Goal: Task Accomplishment & Management: Manage account settings

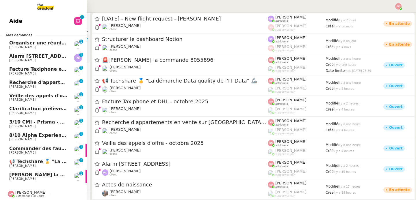
click at [46, 42] on span "Organiser une réunion abonnement avec [PERSON_NAME]" at bounding box center [84, 42] width 151 height 5
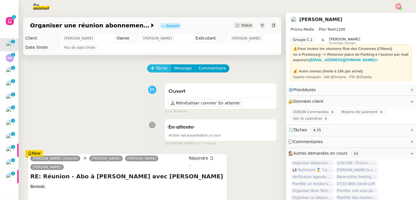
click at [147, 67] on button "Tâche" at bounding box center [159, 68] width 24 height 8
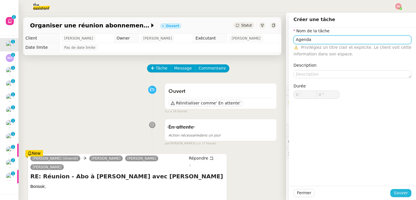
type input "Agenda"
click at [404, 192] on button "Sauver" at bounding box center [400, 193] width 21 height 8
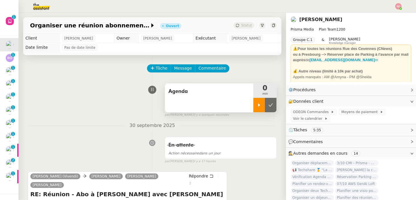
click at [254, 108] on div at bounding box center [259, 105] width 12 height 14
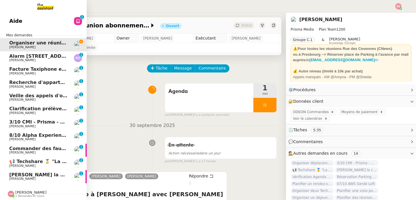
click at [12, 192] on img at bounding box center [11, 194] width 6 height 6
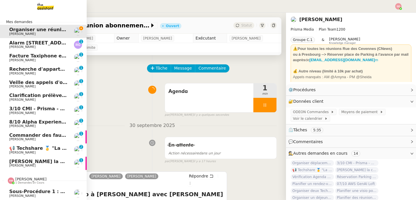
scroll to position [16, 0]
click at [18, 181] on span "1 demandes en cours" at bounding box center [29, 182] width 29 height 3
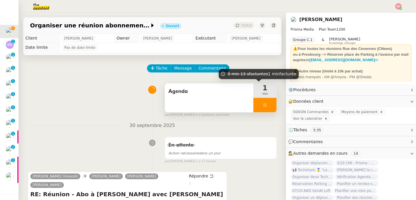
click at [261, 103] on div at bounding box center [264, 105] width 23 height 14
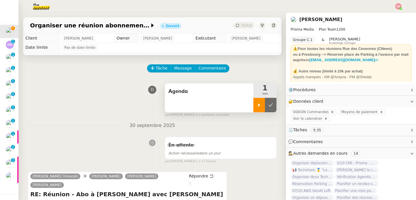
click at [268, 103] on icon at bounding box center [270, 105] width 5 height 5
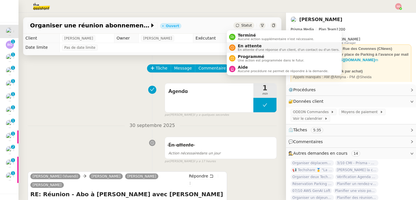
click at [241, 45] on span "En attente" at bounding box center [289, 46] width 102 height 5
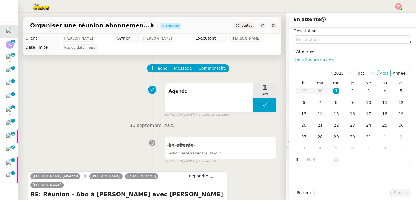
click at [313, 57] on link "Dans 2 jours ouvrés" at bounding box center [313, 59] width 40 height 5
click at [303, 161] on input "07:00" at bounding box center [318, 159] width 30 height 7
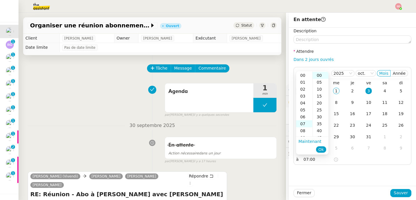
scroll to position [48, 0]
click at [302, 104] on div "11" at bounding box center [304, 103] width 16 height 7
type input "11:00"
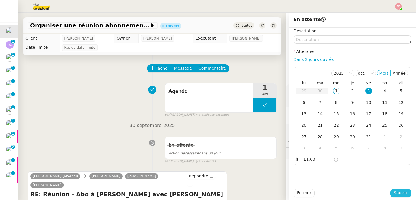
click at [393, 192] on span "Sauver" at bounding box center [400, 193] width 14 height 7
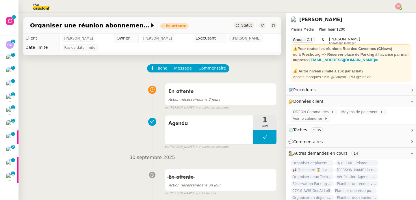
scroll to position [3, 0]
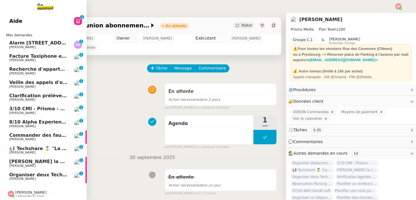
click at [36, 106] on span "3/10 CMI - Prisma - workstream IT" at bounding box center [53, 108] width 88 height 5
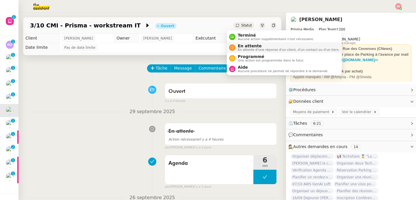
click at [242, 47] on span "En attente" at bounding box center [289, 46] width 102 height 5
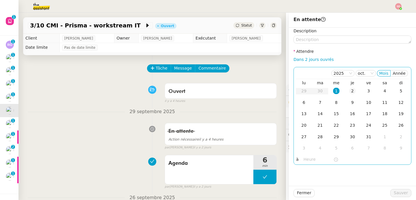
click at [349, 92] on div "2" at bounding box center [352, 91] width 6 height 6
click at [309, 160] on input "text" at bounding box center [318, 159] width 30 height 7
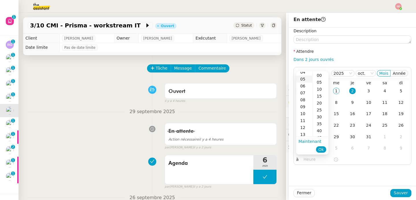
scroll to position [31, 0]
click at [302, 134] on div "13" at bounding box center [304, 133] width 16 height 7
type input "13:40"
click at [320, 74] on div "40" at bounding box center [320, 75] width 16 height 7
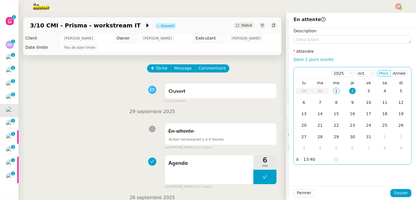
click at [349, 89] on div "2" at bounding box center [352, 91] width 6 height 6
click at [396, 191] on span "Sauver" at bounding box center [400, 193] width 14 height 7
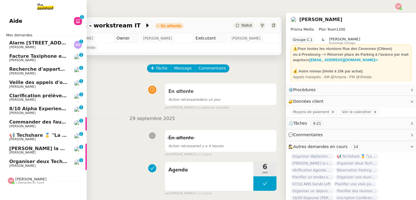
click at [21, 163] on span "Organiser deux Techshare" at bounding box center [43, 161] width 68 height 5
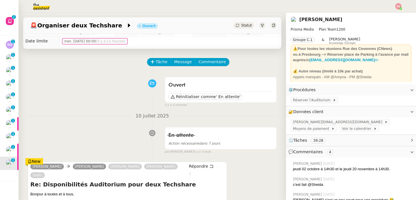
scroll to position [84, 0]
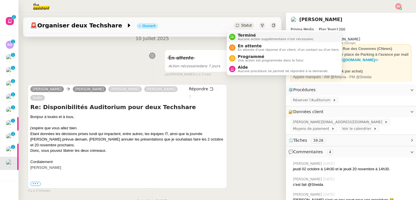
click at [230, 36] on nz-avatar at bounding box center [232, 37] width 6 height 6
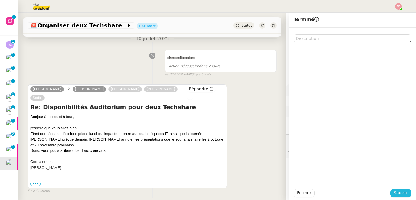
click at [399, 192] on span "Sauver" at bounding box center [400, 193] width 14 height 7
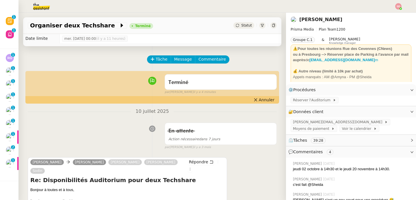
scroll to position [7, 0]
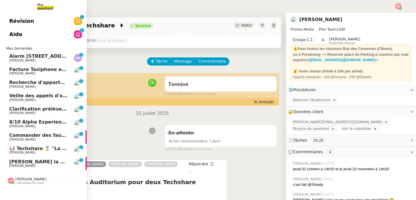
click at [18, 165] on span "[PERSON_NAME]" at bounding box center [22, 166] width 26 height 4
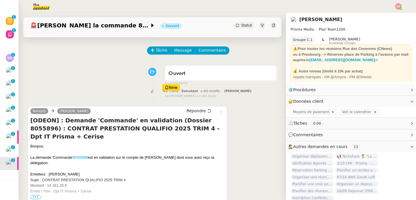
scroll to position [52, 0]
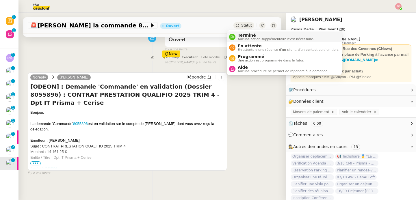
click at [236, 38] on div "Terminé Aucune action supplémentaire n'est nécessaire." at bounding box center [274, 37] width 79 height 8
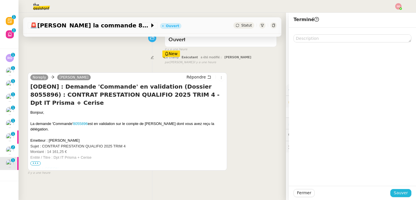
click at [397, 193] on span "Sauver" at bounding box center [400, 193] width 14 height 7
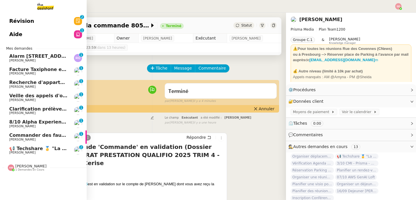
click at [20, 151] on span "[PERSON_NAME]" at bounding box center [22, 153] width 26 height 4
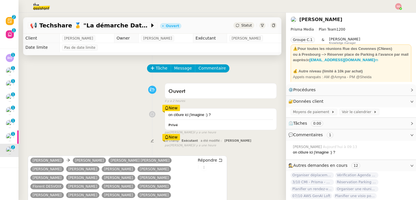
scroll to position [169, 0]
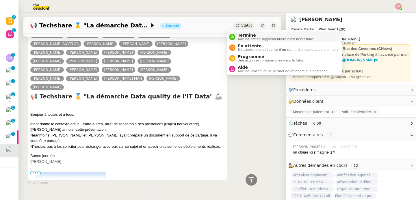
click at [233, 33] on div "Terminé Aucune action supplémentaire n'est nécessaire." at bounding box center [271, 37] width 85 height 8
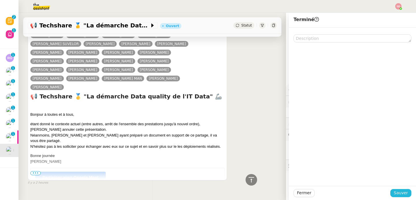
click at [393, 192] on span "Sauver" at bounding box center [400, 193] width 14 height 7
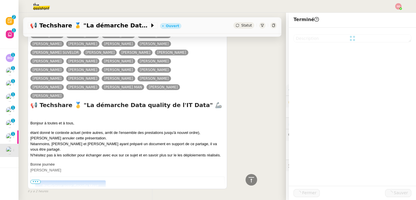
scroll to position [177, 0]
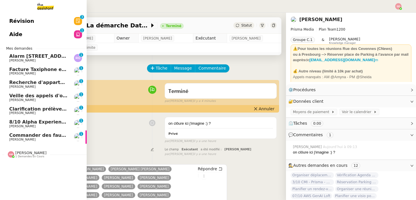
click at [52, 138] on span "[PERSON_NAME]" at bounding box center [38, 139] width 58 height 3
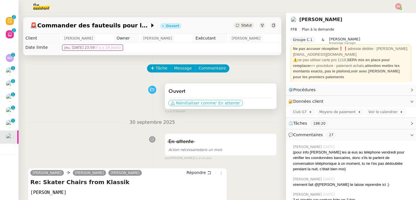
click at [217, 101] on span "' En attente'" at bounding box center [228, 103] width 25 height 6
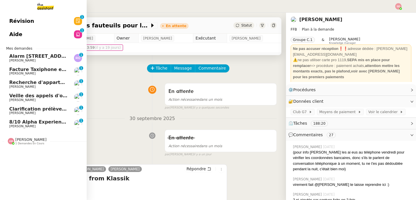
click at [17, 120] on span "8/10 Alpha Experience in [GEOGRAPHIC_DATA]" at bounding box center [69, 121] width 120 height 5
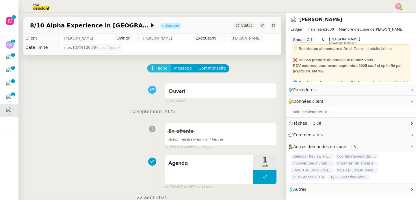
click at [149, 72] on button "Tâche" at bounding box center [159, 68] width 24 height 8
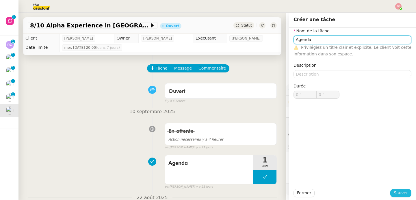
type input "Agenda"
click at [400, 190] on span "Sauver" at bounding box center [400, 193] width 14 height 7
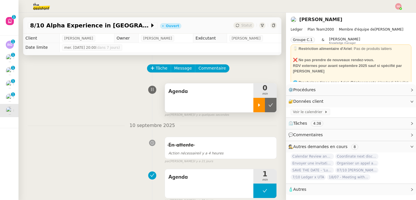
click at [253, 101] on div at bounding box center [259, 105] width 12 height 14
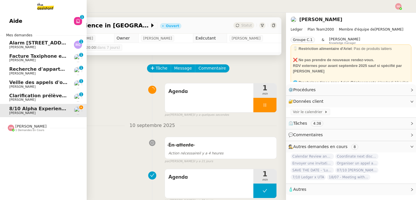
click at [14, 25] on link "Aide 0 1 2 3 4 5 6 7 8 9" at bounding box center [43, 20] width 87 height 13
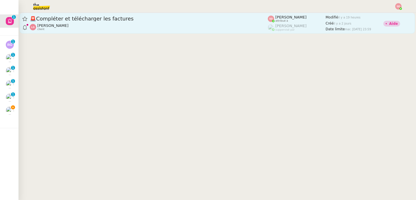
click at [168, 26] on div "[PERSON_NAME] client" at bounding box center [149, 27] width 238 height 8
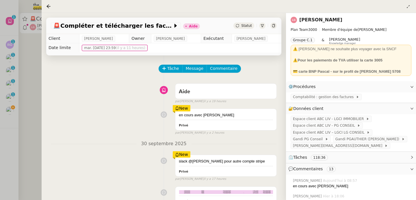
click at [25, 115] on div at bounding box center [208, 100] width 416 height 200
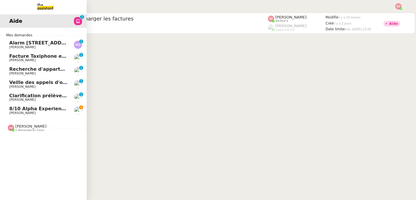
click at [13, 111] on span "[PERSON_NAME]" at bounding box center [22, 113] width 26 height 4
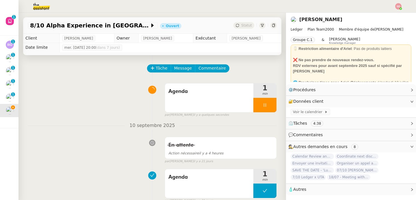
scroll to position [84, 0]
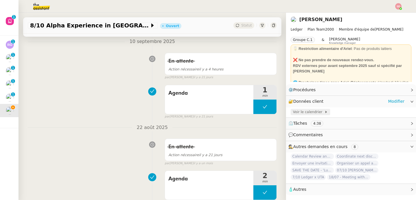
click at [295, 110] on span "Voir le calendrier" at bounding box center [308, 112] width 31 height 6
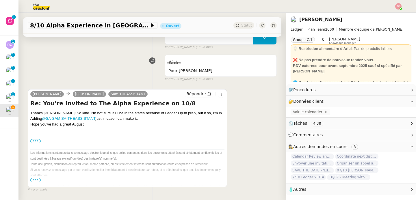
scroll to position [262, 0]
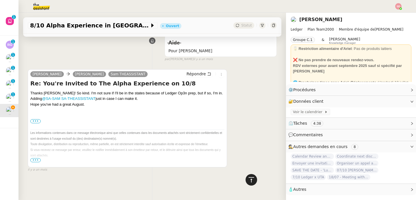
click at [250, 179] on icon at bounding box center [251, 179] width 7 height 7
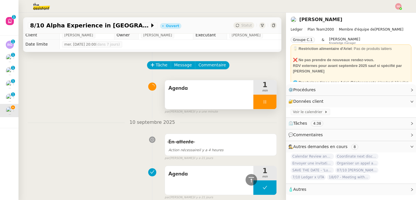
scroll to position [0, 0]
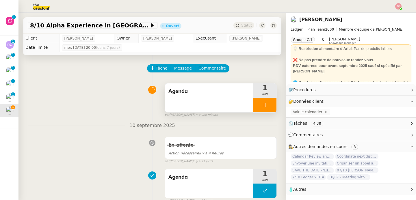
click at [261, 104] on div at bounding box center [264, 105] width 23 height 14
click at [268, 104] on icon at bounding box center [270, 105] width 5 height 5
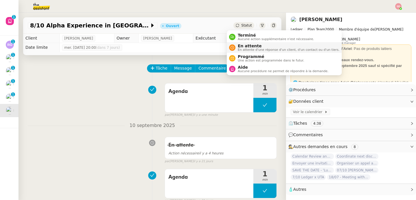
click at [238, 50] on span "En attente d'une réponse d'un client, d'un contact ou d'un tiers." at bounding box center [289, 49] width 102 height 3
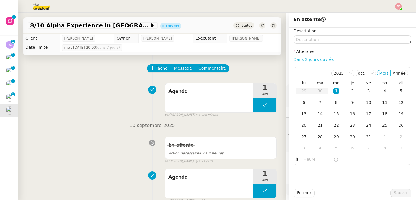
click at [307, 59] on link "Dans 2 jours ouvrés" at bounding box center [313, 59] width 40 height 5
click at [317, 102] on div "7" at bounding box center [320, 102] width 6 height 6
click at [304, 160] on input "07:00" at bounding box center [318, 159] width 30 height 7
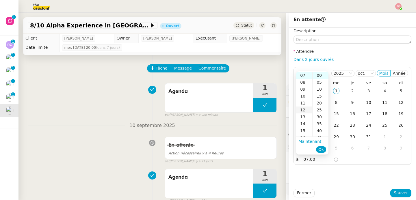
click at [304, 110] on div "12" at bounding box center [304, 110] width 16 height 7
type input "12:00"
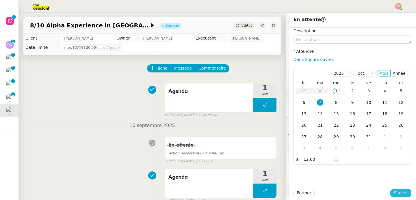
click at [394, 193] on span "Sauver" at bounding box center [400, 193] width 14 height 7
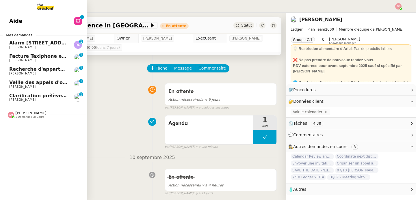
click at [39, 98] on span "Clarification prélèvement voyage sur CB" at bounding box center [61, 95] width 105 height 5
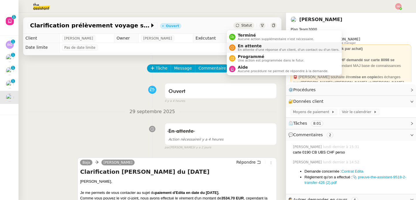
click at [234, 50] on div "En attente En attente d'une réponse d'un client, d'un contact ou d'un tiers." at bounding box center [284, 48] width 110 height 8
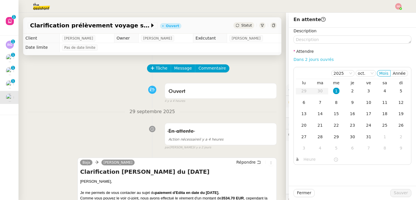
click at [318, 59] on link "Dans 2 jours ouvrés" at bounding box center [313, 59] width 40 height 5
click at [306, 158] on input "07:00" at bounding box center [318, 159] width 30 height 7
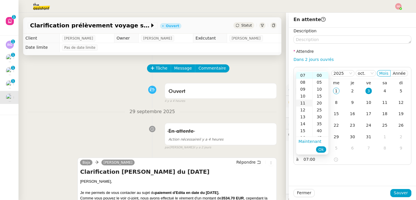
click at [305, 105] on div "11" at bounding box center [304, 103] width 16 height 7
type input "11:00"
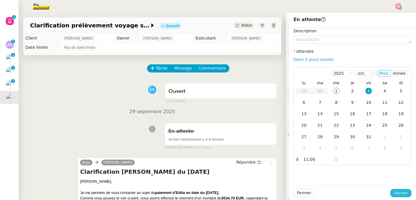
click at [395, 192] on span "Sauver" at bounding box center [400, 193] width 14 height 7
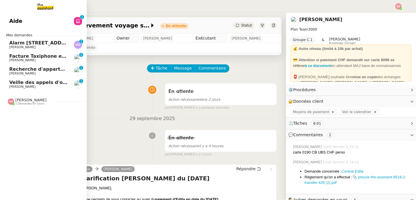
click at [48, 55] on span "Facture Taxiphone et DHL - octobre 2025" at bounding box center [62, 55] width 107 height 5
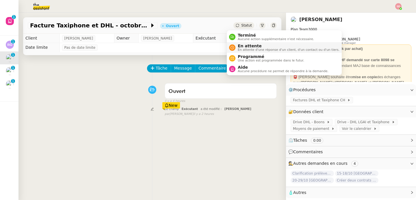
click at [245, 46] on span "En attente" at bounding box center [289, 46] width 102 height 5
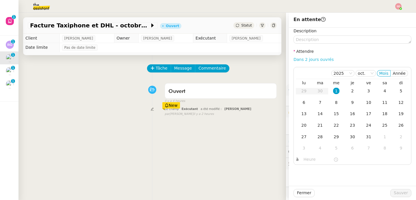
click at [317, 60] on link "Dans 2 jours ouvrés" at bounding box center [313, 59] width 40 height 5
click at [317, 103] on div "7" at bounding box center [320, 102] width 6 height 6
click at [306, 160] on input "07:00" at bounding box center [318, 159] width 30 height 7
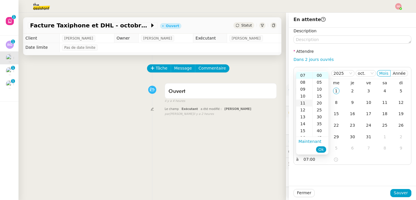
click at [303, 104] on div "11" at bounding box center [304, 103] width 16 height 7
type input "11:00"
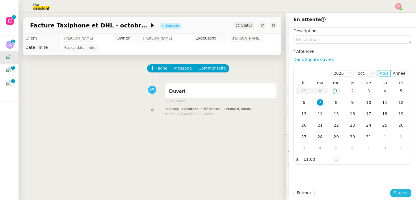
click at [393, 192] on span "Sauver" at bounding box center [400, 193] width 14 height 7
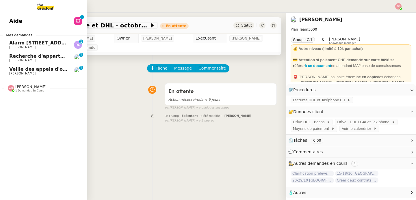
click at [14, 43] on span "Alarm [STREET_ADDRESS]" at bounding box center [42, 42] width 67 height 5
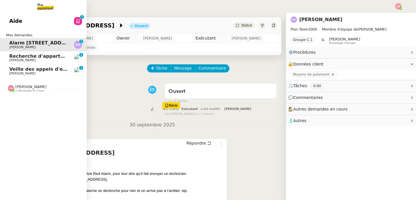
click at [17, 72] on span "[PERSON_NAME]" at bounding box center [22, 74] width 26 height 4
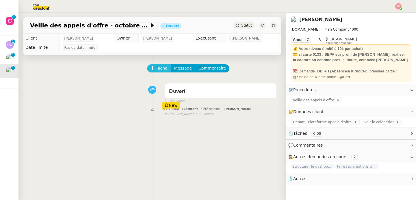
click at [148, 64] on button "Tâche" at bounding box center [159, 68] width 24 height 8
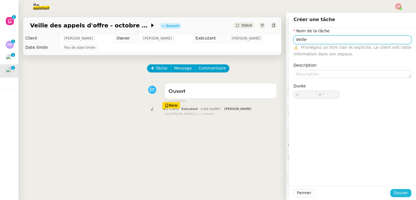
type input "Veille"
click at [403, 191] on span "Sauver" at bounding box center [400, 193] width 14 height 7
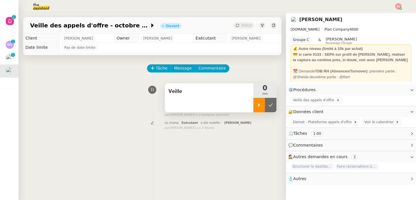
click at [257, 103] on icon at bounding box center [259, 105] width 5 height 5
click at [324, 100] on span "Veille des appels d'offre" at bounding box center [315, 100] width 44 height 6
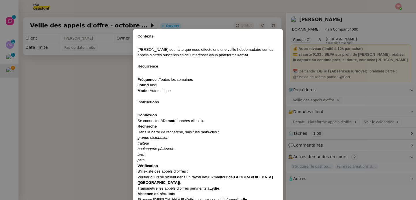
click at [321, 115] on nz-modal-container "Contexte [PERSON_NAME] souhaite que nous effectuions une veille hebdomadaire su…" at bounding box center [208, 100] width 416 height 200
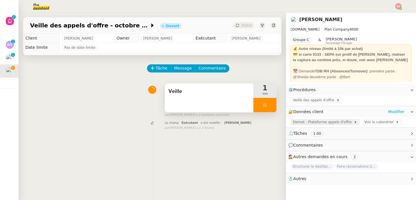
click at [318, 121] on span "Demat - Plateforme appels d'offre" at bounding box center [323, 122] width 61 height 6
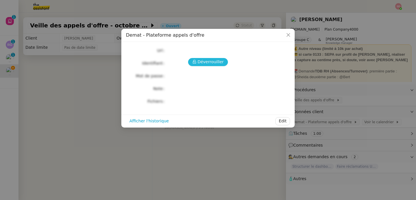
click at [197, 65] on button "Déverrouiller" at bounding box center [208, 62] width 40 height 8
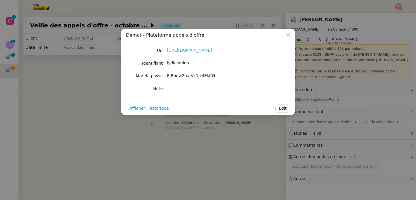
click at [192, 49] on link "[URL][DOMAIN_NAME]" at bounding box center [189, 50] width 45 height 5
click at [197, 137] on nz-modal-container "Demat - Plateforme appels d'offre Url [URL][DOMAIN_NAME] Identifiant lydielaulo…" at bounding box center [208, 100] width 416 height 200
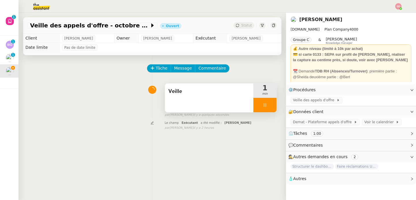
click at [264, 106] on div at bounding box center [264, 105] width 23 height 14
click at [268, 106] on icon at bounding box center [270, 105] width 5 height 5
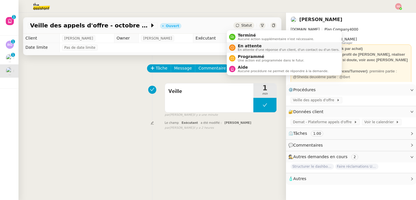
click at [238, 45] on span "En attente" at bounding box center [289, 46] width 102 height 5
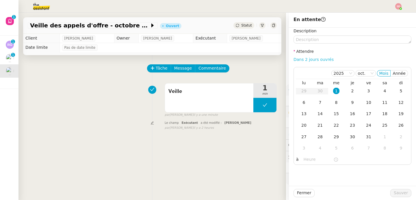
click at [317, 60] on link "Dans 2 jours ouvrés" at bounding box center [313, 59] width 40 height 5
type input "07:00"
click at [333, 100] on div "8" at bounding box center [336, 102] width 6 height 6
click at [398, 192] on span "Sauver" at bounding box center [400, 193] width 14 height 7
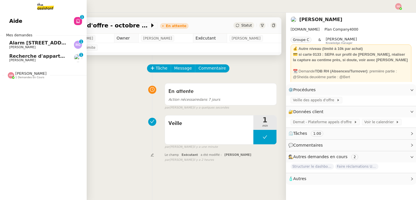
click at [28, 74] on span "[PERSON_NAME]" at bounding box center [30, 73] width 31 height 4
click at [39, 40] on link "Alarm [STREET_ADDRESS][PERSON_NAME] 0 1 2 3 4 5 6 7 8 9" at bounding box center [43, 44] width 87 height 13
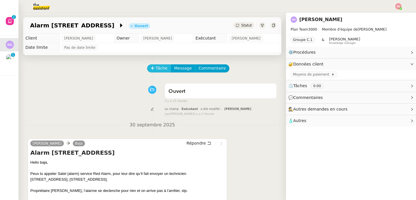
click at [147, 69] on button "Tâche" at bounding box center [159, 68] width 24 height 8
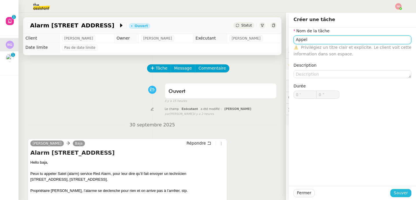
type input "Appel"
click at [390, 192] on button "Sauver" at bounding box center [400, 193] width 21 height 8
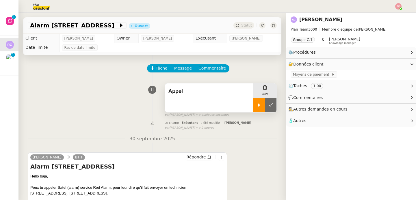
click at [257, 104] on icon at bounding box center [259, 105] width 5 height 5
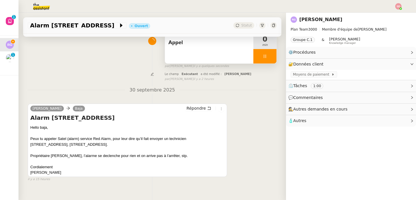
scroll to position [49, 0]
drag, startPoint x: 58, startPoint y: 139, endPoint x: 110, endPoint y: 137, distance: 52.3
click at [110, 137] on div "Peux tu appeler Satel (alarm) service Red Alarm, pour leur dire qu’il fait envo…" at bounding box center [127, 141] width 194 height 11
copy div "Satel (alarm) service Red Alarm"
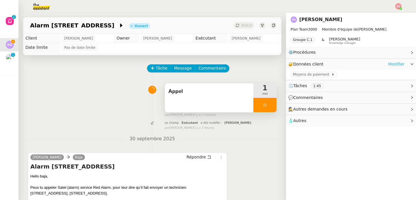
click at [389, 62] on link "Modifier" at bounding box center [396, 64] width 16 height 7
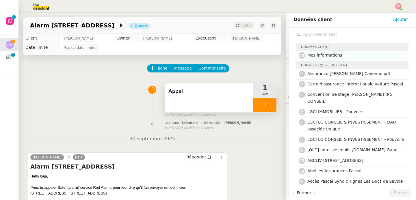
click at [361, 60] on nz-list-item "Mes informations" at bounding box center [352, 56] width 112 height 10
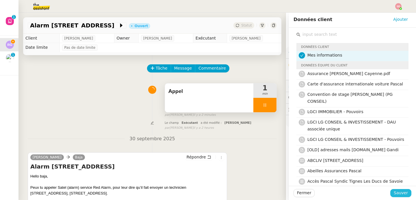
click at [395, 194] on span "Sauver" at bounding box center [400, 193] width 14 height 7
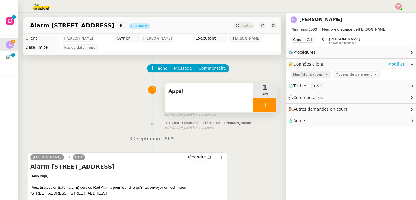
click at [296, 74] on span "Mes informations" at bounding box center [309, 75] width 32 height 6
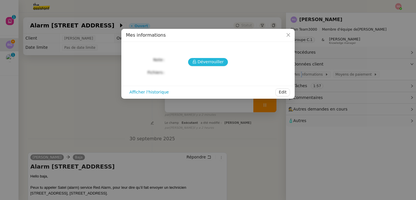
click at [200, 61] on span "Déverrouiller" at bounding box center [210, 62] width 26 height 7
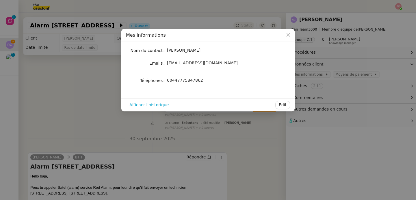
click at [85, 92] on nz-modal-container "Mes informations Nom du contact [PERSON_NAME] Emails [EMAIL_ADDRESS][DOMAIN_NAM…" at bounding box center [208, 100] width 416 height 200
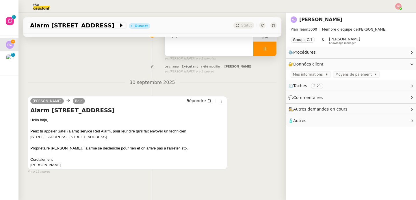
scroll to position [57, 0]
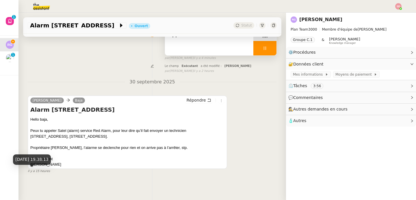
click at [43, 172] on span "il y a 15 heures" at bounding box center [39, 171] width 22 height 5
click at [64, 173] on div "Tâche Message Commentaire Veuillez patienter une erreur s'est produite 👌👌👌 mess…" at bounding box center [151, 98] width 267 height 200
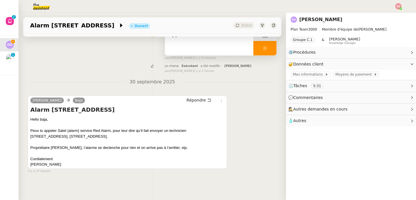
click at [153, 114] on div "Alarm [STREET_ADDRESS] Hello baja, Peux tu appeler Satel (alarm) service Red Al…" at bounding box center [127, 137] width 194 height 62
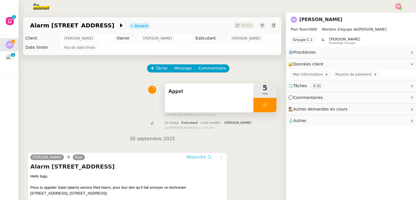
click at [188, 159] on span "Répondre" at bounding box center [195, 157] width 19 height 6
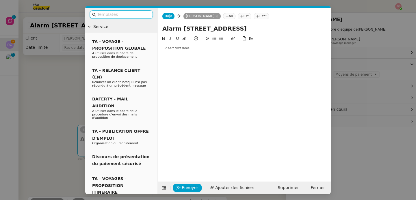
click at [178, 52] on div at bounding box center [244, 48] width 168 height 10
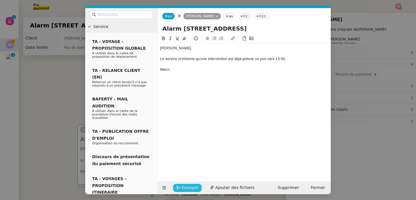
click at [190, 187] on span "Envoyer" at bounding box center [190, 187] width 16 height 7
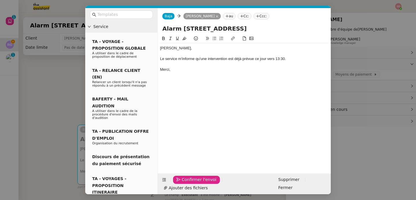
click at [190, 183] on span "Confirmer l'envoi" at bounding box center [199, 179] width 35 height 7
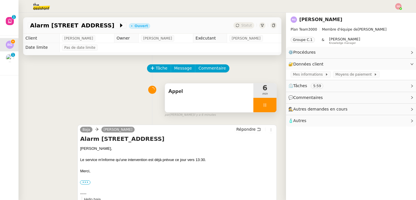
click at [266, 102] on div at bounding box center [264, 105] width 23 height 14
click at [266, 102] on button at bounding box center [271, 105] width 12 height 14
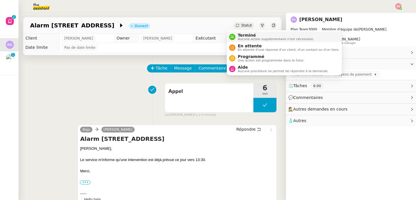
click at [229, 33] on div "Terminé Aucune action supplémentaire n'est nécessaire." at bounding box center [271, 37] width 85 height 8
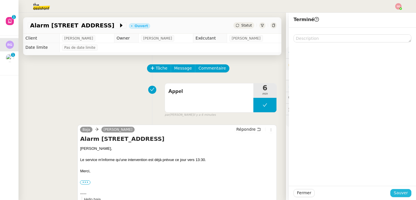
click at [403, 191] on span "Sauver" at bounding box center [400, 193] width 14 height 7
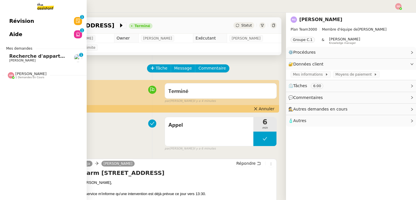
click at [22, 78] on span "1 demandes en cours" at bounding box center [29, 77] width 29 height 3
click at [52, 58] on span "Recherche d'appartements en vente sur [GEOGRAPHIC_DATA] - octobre 2025" at bounding box center [109, 55] width 200 height 5
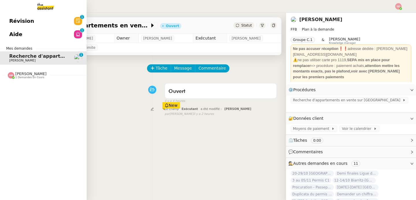
click at [28, 33] on link "Aide 0 1 2 3 4 5 6 7 8 9" at bounding box center [43, 34] width 87 height 13
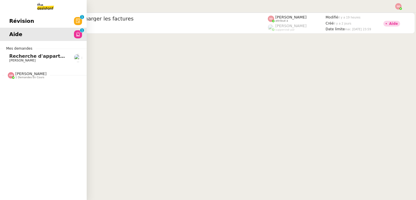
click at [18, 58] on span "Recherche d'appartements en vente sur [GEOGRAPHIC_DATA] - octobre 2025" at bounding box center [109, 55] width 200 height 5
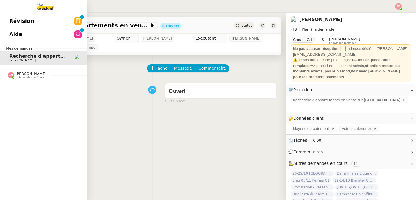
click at [20, 76] on span "1 demandes en cours" at bounding box center [29, 77] width 29 height 3
click at [29, 87] on span "Sous-procédure 1 : Actualisation du fichier de suivi - octobre 2025" at bounding box center [97, 85] width 177 height 5
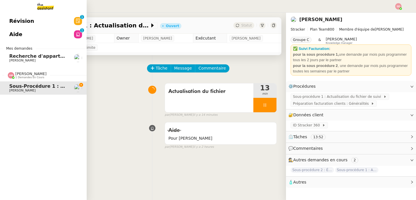
click at [32, 74] on span "[PERSON_NAME]" at bounding box center [30, 74] width 31 height 4
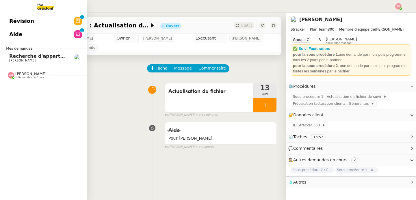
click at [37, 60] on span "[PERSON_NAME]" at bounding box center [38, 60] width 58 height 3
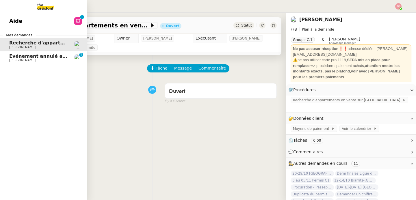
click at [45, 54] on span "Événement annulé avec commentai📢 Techshare 🥇 "La démarche Data quality de l'IT …" at bounding box center [208, 55] width 398 height 5
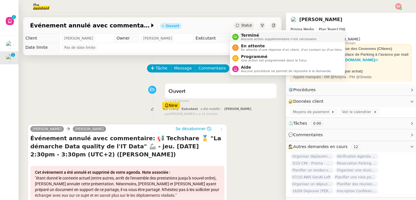
click at [239, 36] on div "Terminé Aucune action supplémentaire n'est nécessaire." at bounding box center [277, 37] width 79 height 8
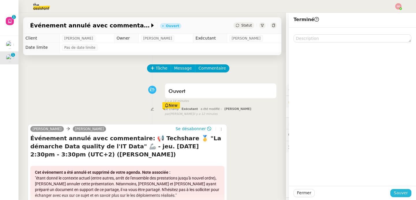
click at [403, 193] on span "Sauver" at bounding box center [400, 193] width 14 height 7
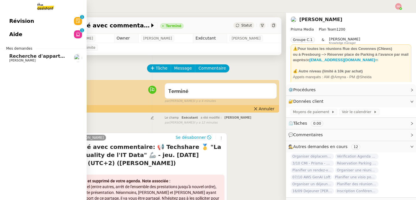
click at [30, 55] on span "Recherche d'appartements en vente sur [GEOGRAPHIC_DATA] - octobre 2025" at bounding box center [109, 55] width 200 height 5
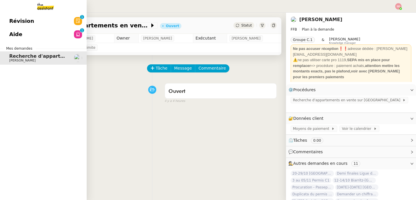
click at [24, 31] on link "Aide 0 1 2 3 4 5 6 7 8 9" at bounding box center [43, 34] width 87 height 13
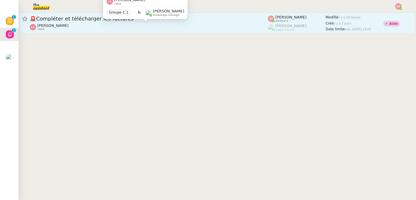
click at [158, 29] on div "[PERSON_NAME] client" at bounding box center [149, 27] width 238 height 8
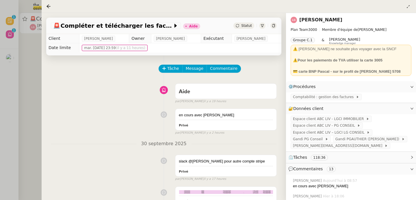
click at [28, 82] on div at bounding box center [208, 100] width 416 height 200
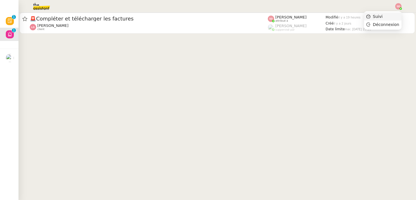
click at [394, 12] on li "Suivi" at bounding box center [383, 16] width 38 height 8
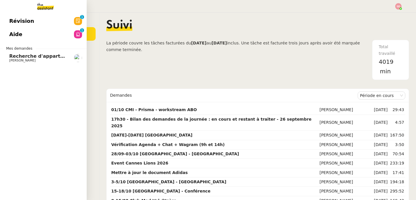
click at [14, 55] on span "Recherche d'appartements en vente sur [GEOGRAPHIC_DATA] - octobre 2025" at bounding box center [109, 55] width 200 height 5
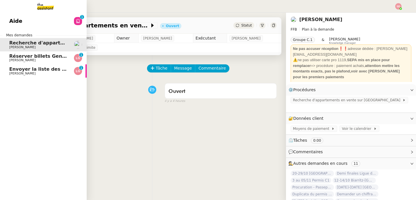
click at [30, 60] on span "[PERSON_NAME]" at bounding box center [22, 60] width 26 height 4
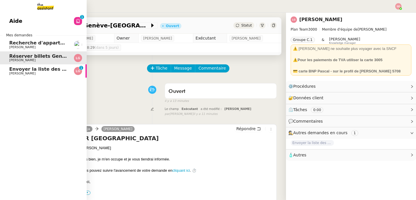
click at [11, 72] on span "Envoyer la liste des virements" at bounding box center [48, 68] width 79 height 5
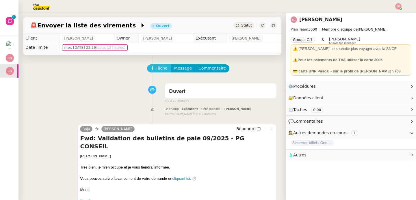
click at [150, 68] on icon at bounding box center [152, 68] width 4 height 4
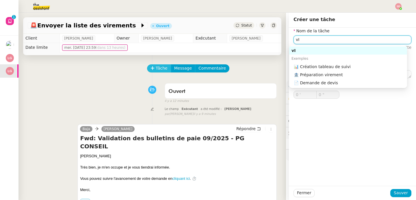
type input "v"
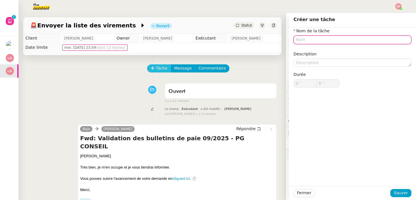
type input "v"
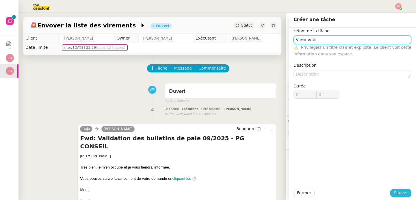
type input "Virements"
click at [395, 192] on span "Sauver" at bounding box center [400, 193] width 14 height 7
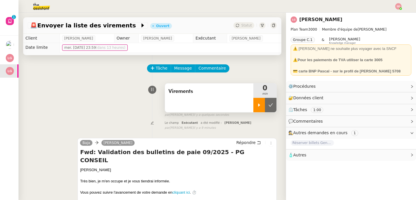
click at [253, 101] on div at bounding box center [259, 105] width 12 height 14
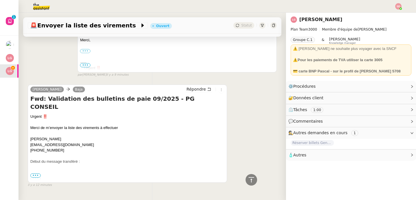
scroll to position [182, 0]
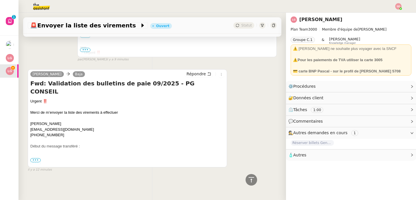
click at [36, 161] on label "•••" at bounding box center [35, 163] width 10 height 4
click at [0, 0] on input "•••" at bounding box center [0, 0] width 0 height 0
click at [35, 158] on span "•••" at bounding box center [35, 160] width 10 height 4
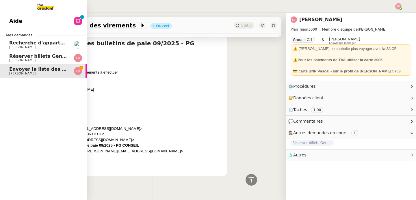
scroll to position [220, 0]
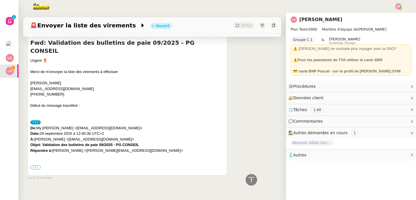
click at [35, 165] on label "•••" at bounding box center [35, 167] width 10 height 4
click at [0, 0] on input "•••" at bounding box center [0, 0] width 0 height 0
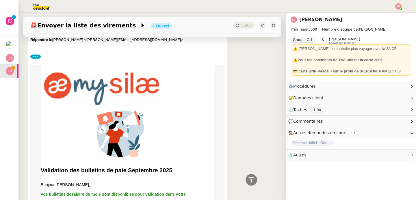
scroll to position [379, 0]
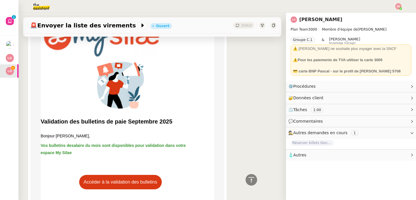
click at [139, 175] on link "Accéder à la validation des bulletins" at bounding box center [120, 182] width 83 height 14
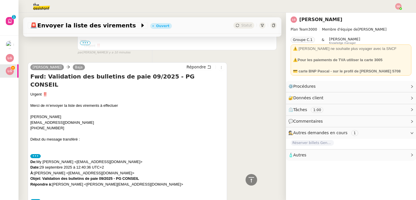
scroll to position [0, 0]
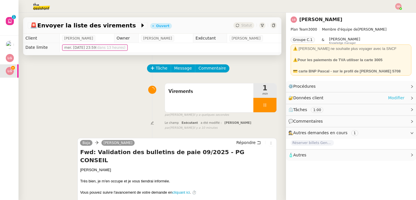
click at [397, 96] on link "Modifier" at bounding box center [396, 98] width 16 height 7
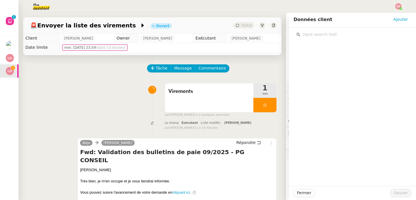
click at [322, 35] on input "text" at bounding box center [354, 35] width 108 height 8
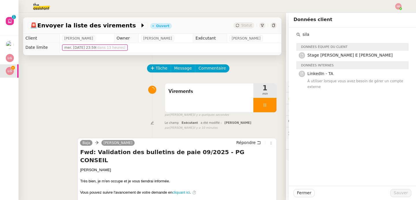
type input "sila"
click at [104, 111] on div "Virements 1 min false par [PERSON_NAME] il y a quelques secondes" at bounding box center [152, 99] width 249 height 37
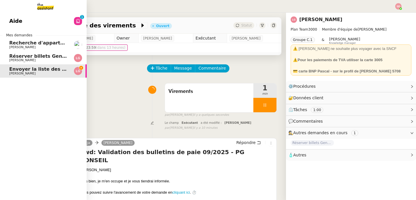
click at [10, 60] on span "[PERSON_NAME]" at bounding box center [22, 60] width 26 height 4
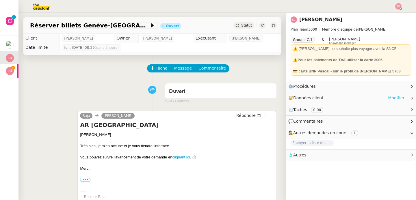
click at [397, 99] on link "Modifier" at bounding box center [396, 98] width 16 height 7
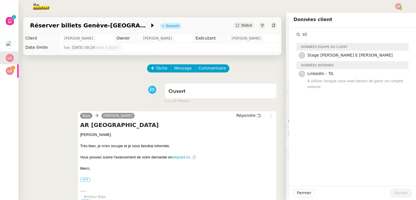
type input "sil"
click at [90, 86] on div "Ouvert false il y a 14 minutes" at bounding box center [152, 92] width 249 height 23
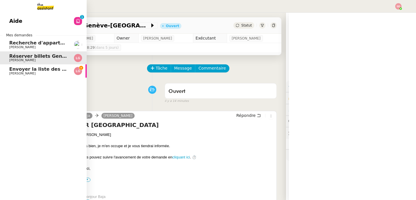
click at [10, 20] on span "Aide" at bounding box center [15, 21] width 13 height 9
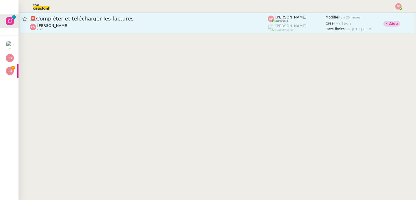
click at [141, 25] on div "[PERSON_NAME] client" at bounding box center [149, 27] width 238 height 8
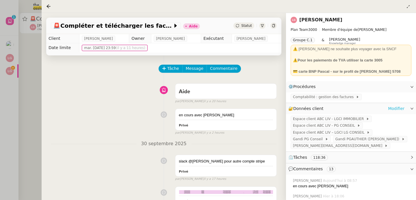
click at [397, 107] on link "Modifier" at bounding box center [396, 108] width 16 height 7
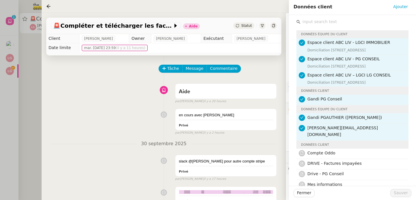
click at [326, 22] on input "text" at bounding box center [354, 22] width 108 height 8
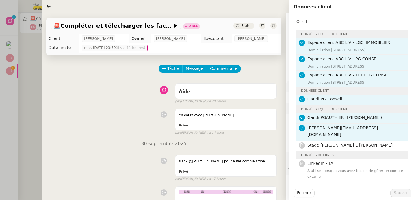
type input "sil"
click at [150, 125] on div "en cours avec [PERSON_NAME] false par [PERSON_NAME] il y a 2 heures" at bounding box center [164, 120] width 226 height 29
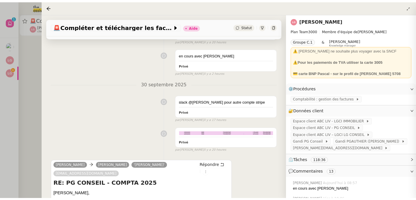
scroll to position [173, 0]
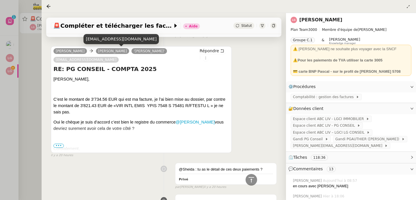
click at [27, 67] on div at bounding box center [208, 100] width 416 height 200
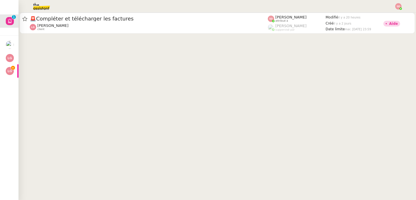
click at [40, 5] on img at bounding box center [36, 6] width 45 height 13
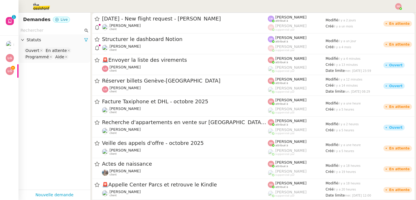
click at [49, 31] on input "text" at bounding box center [51, 30] width 63 height 7
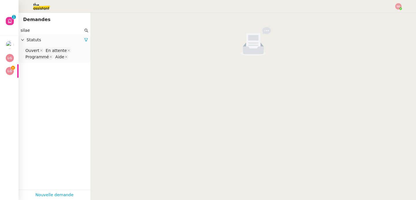
type input "silae"
click at [74, 59] on nz-select-top-control "Ouvert En attente Programmé Aide" at bounding box center [54, 54] width 63 height 14
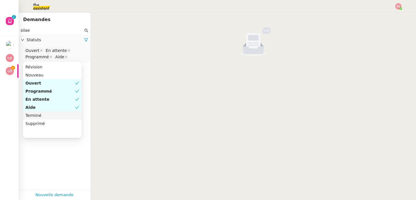
click at [50, 114] on div "Terminé" at bounding box center [52, 115] width 54 height 5
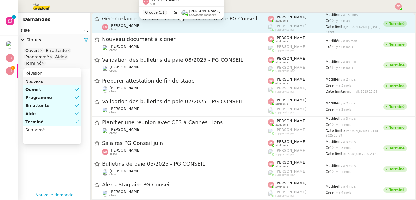
click at [178, 25] on div "[PERSON_NAME] client" at bounding box center [185, 27] width 166 height 8
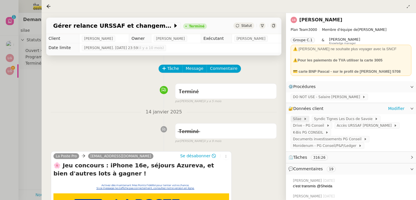
click at [298, 120] on span "Silae" at bounding box center [298, 119] width 11 height 6
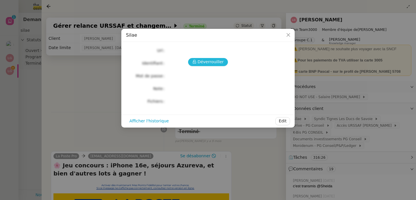
click at [199, 59] on span "Déverrouiller" at bounding box center [210, 62] width 26 height 7
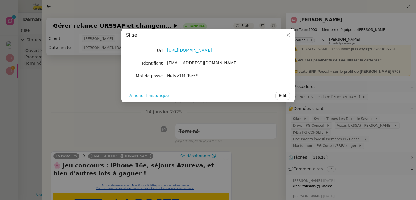
click at [188, 63] on span "[EMAIL_ADDRESS][DOMAIN_NAME]" at bounding box center [202, 63] width 71 height 5
copy span "[EMAIL_ADDRESS][DOMAIN_NAME]"
click at [188, 77] on span "HqfvV1M_Tu%*" at bounding box center [182, 75] width 31 height 5
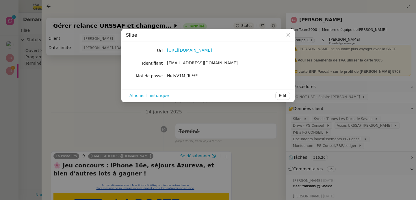
click at [188, 77] on span "HqfvV1M_Tu%*" at bounding box center [182, 75] width 31 height 5
copy div "HqfvV1M_Tu%* Afficher l'historique Edit"
click at [48, 67] on nz-modal-container "[PERSON_NAME] [URL][DOMAIN_NAME] Identifiant [EMAIL_ADDRESS][DOMAIN_NAME] Mot d…" at bounding box center [208, 100] width 416 height 200
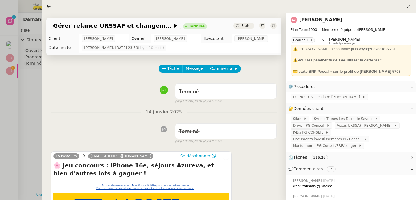
click at [40, 81] on div at bounding box center [208, 100] width 416 height 200
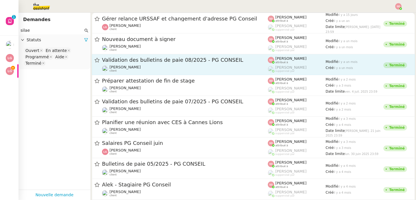
click at [188, 64] on div "Validation des bulletins de paie 08/2025 - PG CONSEIL [PERSON_NAME] client" at bounding box center [185, 65] width 166 height 16
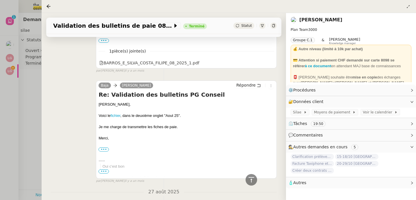
scroll to position [539, 0]
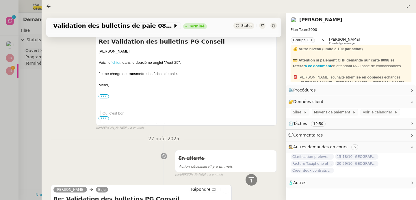
click at [115, 60] on link "fichier" at bounding box center [116, 62] width 10 height 4
click at [29, 91] on div at bounding box center [208, 100] width 416 height 200
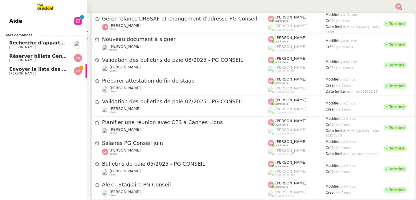
click at [8, 66] on link "Envoyer la liste des virements [PERSON_NAME]" at bounding box center [43, 70] width 87 height 13
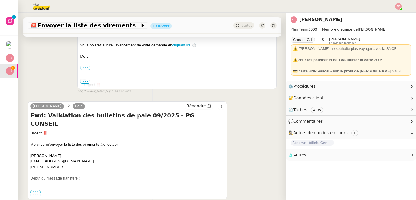
scroll to position [169, 0]
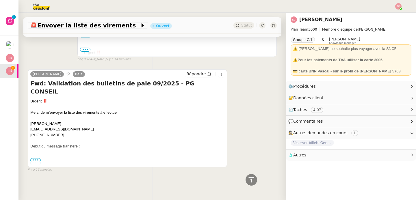
click at [35, 161] on label "•••" at bounding box center [35, 163] width 10 height 4
click at [0, 0] on input "•••" at bounding box center [0, 0] width 0 height 0
click at [34, 158] on span "•••" at bounding box center [35, 160] width 10 height 4
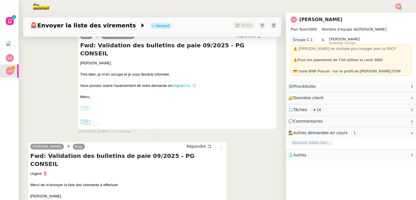
scroll to position [196, 0]
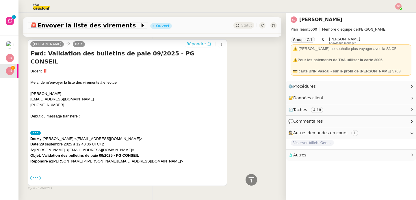
click at [189, 44] on span "Répondre" at bounding box center [195, 44] width 19 height 6
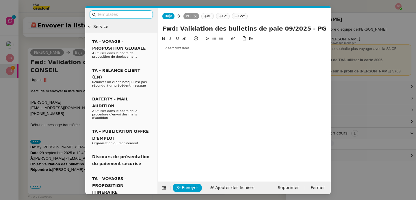
scroll to position [240, 0]
click at [186, 47] on div at bounding box center [244, 48] width 168 height 5
click at [179, 58] on div "Voici le fichier ainsi que les bulletins de paie ci-joint." at bounding box center [244, 58] width 168 height 5
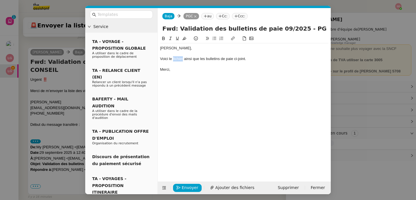
click at [179, 58] on div "Voici le fichier ainsi que les bulletins de paie ci-joint." at bounding box center [244, 58] width 168 height 5
click at [232, 37] on icon at bounding box center [233, 38] width 4 height 4
paste input "[URL][DOMAIN_NAME]"
type input "[URL][DOMAIN_NAME]"
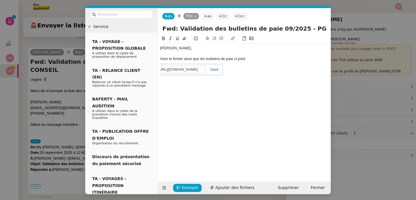
click at [216, 70] on link at bounding box center [211, 69] width 13 height 4
click at [228, 188] on span "Ajouter des fichiers" at bounding box center [234, 187] width 39 height 7
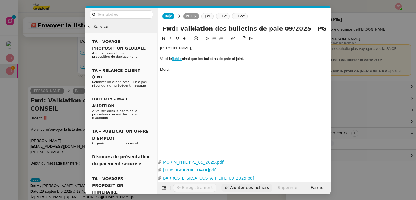
scroll to position [307, 0]
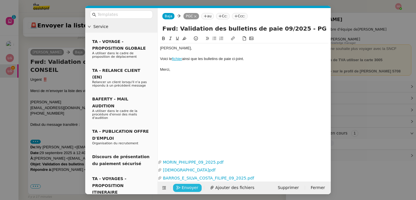
click at [188, 185] on span "Envoyer" at bounding box center [190, 187] width 16 height 7
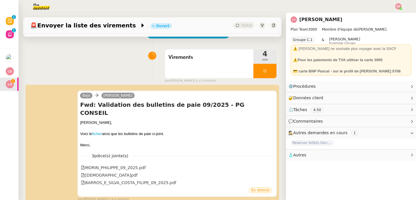
scroll to position [0, 0]
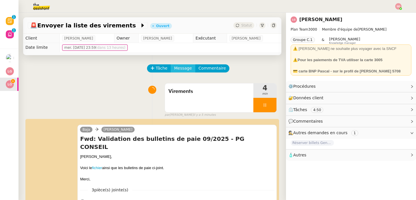
click at [177, 68] on span "Message" at bounding box center [183, 68] width 18 height 7
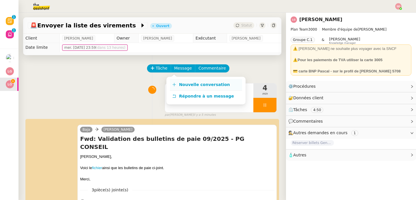
click at [176, 83] on link "Nouvelle conversation" at bounding box center [206, 85] width 72 height 12
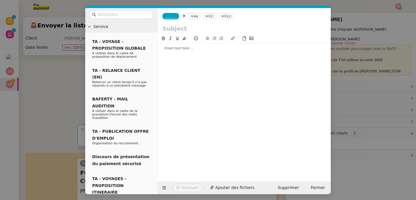
click at [167, 18] on nz-tag "_______" at bounding box center [170, 16] width 17 height 6
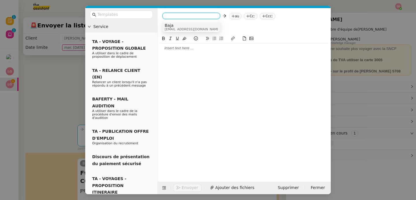
click at [177, 27] on span "Baja" at bounding box center [192, 25] width 55 height 5
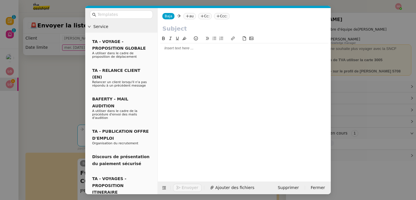
click at [192, 16] on nz-tag "au" at bounding box center [189, 16] width 12 height 6
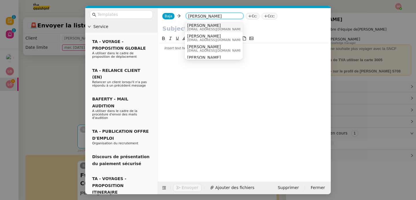
type input "[PERSON_NAME]"
click at [228, 26] on div "[PERSON_NAME] [EMAIL_ADDRESS][DOMAIN_NAME]" at bounding box center [213, 27] width 53 height 8
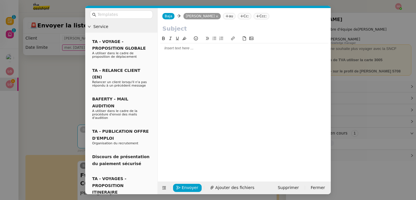
click at [227, 27] on input "text" at bounding box center [244, 28] width 164 height 9
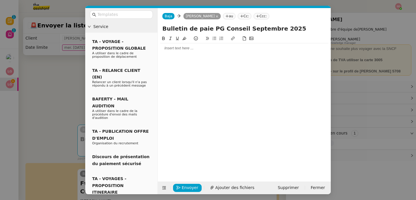
type input "Bulletin de paie PG Conseil Septembre 2025"
click at [244, 48] on div at bounding box center [244, 48] width 168 height 5
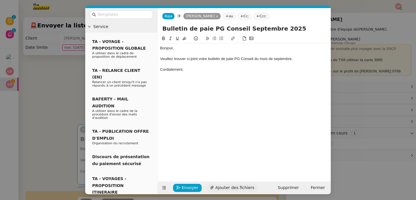
click at [233, 186] on span "Ajouter des fichiers" at bounding box center [234, 187] width 39 height 7
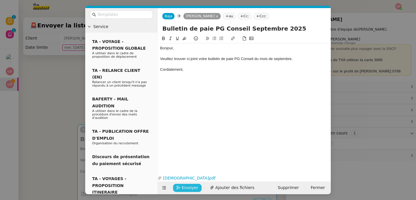
click at [188, 188] on span "Envoyer" at bounding box center [190, 187] width 16 height 7
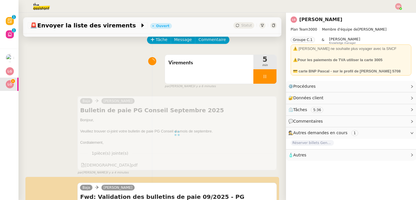
scroll to position [30, 0]
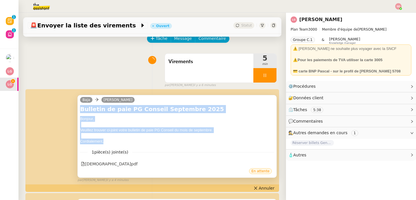
drag, startPoint x: 79, startPoint y: 108, endPoint x: 111, endPoint y: 142, distance: 47.2
click at [111, 142] on div "Bulletin de paie PG Conseil Septembre 2025 Bonjour, Veuillez trouver ci-joint v…" at bounding box center [177, 124] width 194 height 39
copy div "Bulletin de paie PG Conseil Septembre 2025 Bonjour, Veuillez trouver ci-joint v…"
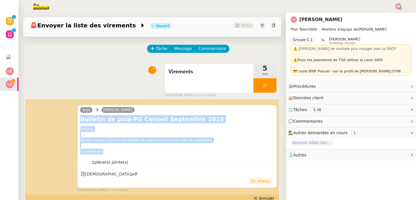
scroll to position [0, 0]
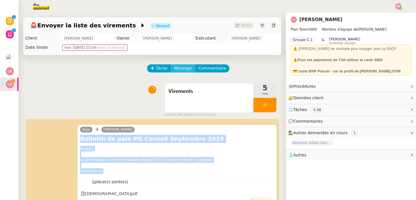
click at [178, 67] on span "Message" at bounding box center [183, 68] width 18 height 7
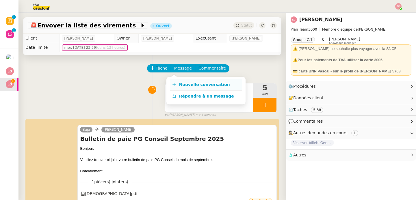
click at [179, 83] on span "Nouvelle conversation" at bounding box center [204, 84] width 51 height 5
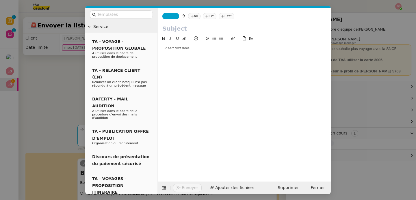
click at [190, 48] on div at bounding box center [244, 48] width 168 height 5
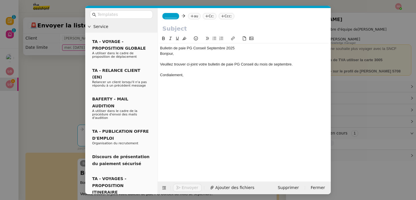
click at [190, 48] on div "Bulletin de paie PG Conseil Septembre 2025" at bounding box center [244, 48] width 168 height 5
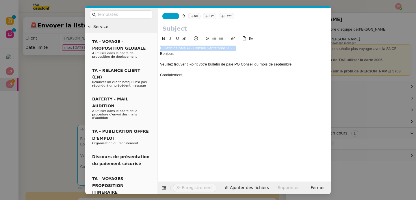
click at [190, 48] on div "Bulletin de paie PG Conseil Septembre 2025" at bounding box center [244, 48] width 168 height 5
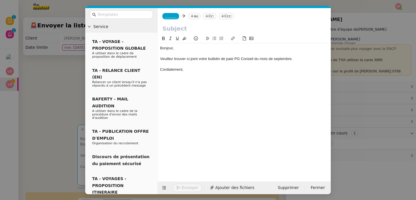
click at [182, 31] on input "text" at bounding box center [244, 28] width 164 height 9
paste input "Bulletin de paie PG Conseil Septembre 2025"
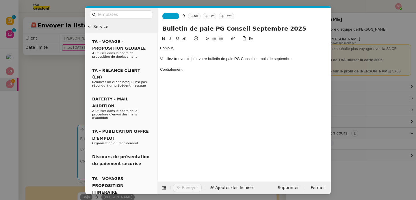
type input "Bulletin de paie PG Conseil Septembre 2025"
click at [176, 18] on nz-tag "_______" at bounding box center [170, 16] width 17 height 6
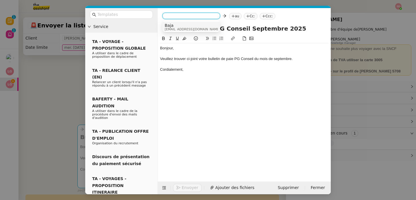
click at [178, 27] on span "Baja" at bounding box center [192, 25] width 55 height 5
click at [194, 16] on nz-tag "au" at bounding box center [189, 16] width 12 height 6
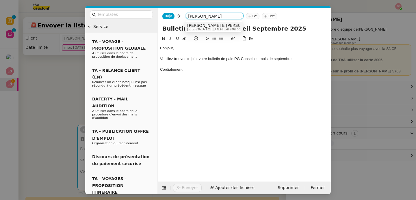
type input "[PERSON_NAME]"
click at [221, 25] on span "[PERSON_NAME] E [PERSON_NAME] (Student at [GEOGRAPHIC_DATA])" at bounding box center [258, 25] width 142 height 5
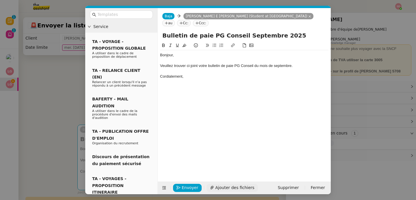
click at [233, 188] on span "Ajouter des fichiers" at bounding box center [234, 187] width 39 height 7
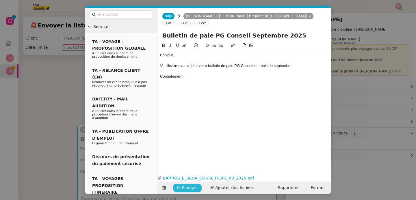
click at [187, 188] on span "Envoyer" at bounding box center [190, 187] width 16 height 7
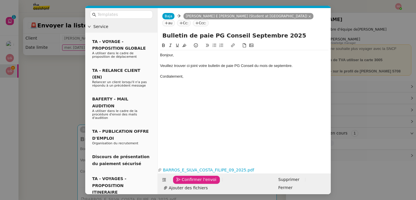
click at [187, 183] on span "Confirmer l'envoi" at bounding box center [199, 179] width 35 height 7
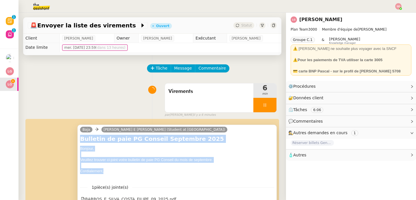
drag, startPoint x: 79, startPoint y: 137, endPoint x: 104, endPoint y: 171, distance: 42.3
click at [104, 171] on div "Bulletin de paie PG Conseil Septembre 2025 Bonjour, Veuillez trouver ci-joint v…" at bounding box center [177, 157] width 194 height 45
copy div "Bulletin de paie PG Conseil Septembre 2025 Bonjour, Veuillez trouver ci-joint v…"
click at [176, 71] on span "Message" at bounding box center [183, 68] width 18 height 7
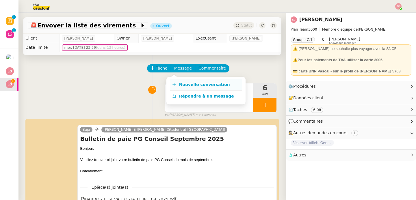
click at [176, 85] on icon at bounding box center [174, 85] width 4 height 4
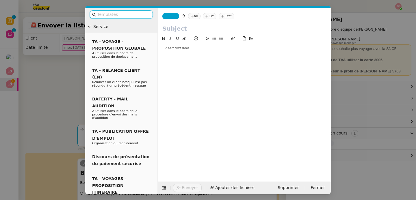
click at [196, 46] on div at bounding box center [244, 48] width 168 height 5
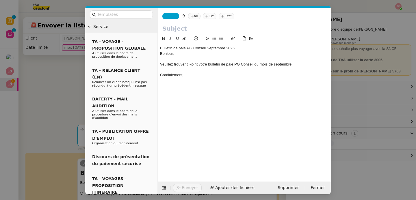
click at [192, 49] on div "Bulletin de paie PG Conseil Septembre 2025" at bounding box center [244, 48] width 168 height 5
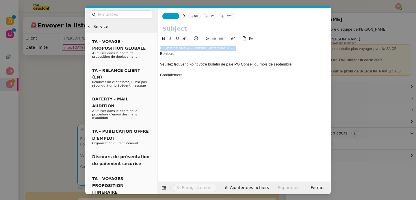
click at [192, 49] on div "Bulletin de paie PG Conseil Septembre 2025" at bounding box center [244, 48] width 168 height 5
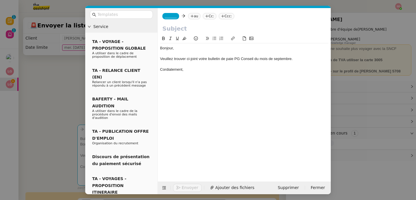
click at [178, 31] on input "text" at bounding box center [244, 28] width 164 height 9
paste input "Bulletin de paie PG Conseil Septembre 2025"
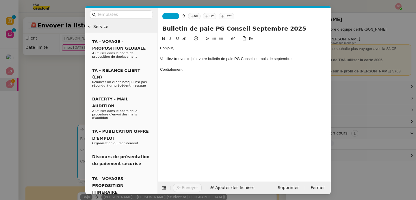
type input "Bulletin de paie PG Conseil Septembre 2025"
click at [174, 17] on span "_______" at bounding box center [171, 16] width 12 height 4
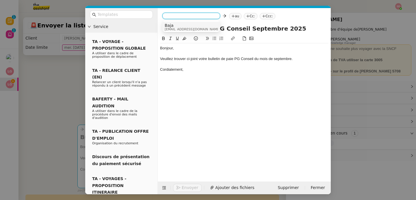
click at [180, 27] on span "Baja" at bounding box center [192, 25] width 55 height 5
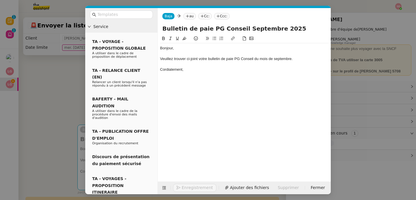
click at [188, 16] on icon at bounding box center [187, 15] width 3 height 3
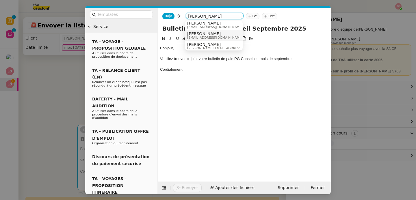
scroll to position [4, 0]
type input "[PERSON_NAME]"
click at [231, 33] on div "[PERSON_NAME] [EMAIL_ADDRESS][DOMAIN_NAME]" at bounding box center [217, 33] width 60 height 8
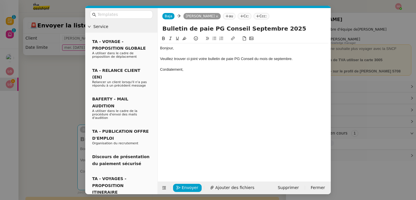
scroll to position [0, 0]
click at [233, 188] on span "Ajouter des fichiers" at bounding box center [234, 187] width 39 height 7
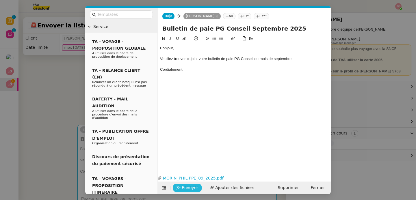
click at [181, 187] on button "Envoyer" at bounding box center [187, 188] width 29 height 8
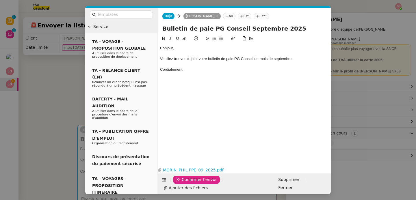
click at [181, 184] on button "Confirmer l'envoi" at bounding box center [196, 180] width 47 height 8
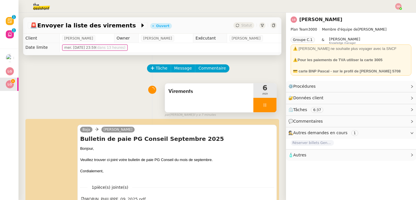
click at [263, 105] on div at bounding box center [264, 105] width 23 height 14
click at [268, 105] on icon at bounding box center [270, 104] width 4 height 3
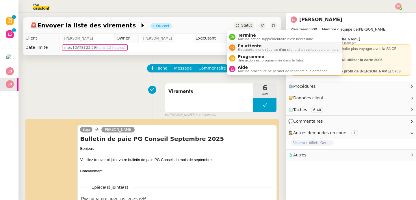
click at [242, 48] on span "En attente d'une réponse d'un client, d'un contact ou d'un tiers." at bounding box center [289, 49] width 102 height 3
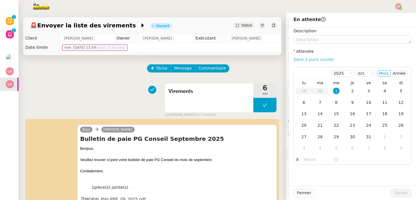
click at [318, 57] on link "Dans 2 jours ouvrés" at bounding box center [313, 59] width 40 height 5
click at [349, 91] on div "2" at bounding box center [352, 91] width 6 height 6
click at [303, 159] on input "07:00" at bounding box center [318, 159] width 30 height 7
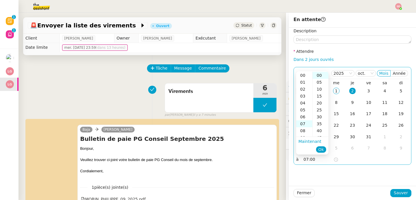
scroll to position [48, 0]
click at [304, 105] on div "11" at bounding box center [304, 103] width 16 height 7
type input "11:00"
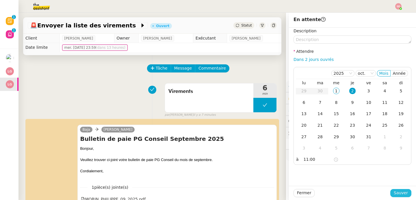
click at [397, 194] on span "Sauver" at bounding box center [400, 193] width 14 height 7
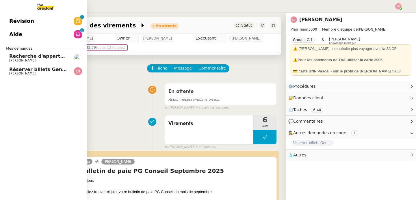
click at [9, 74] on span "[PERSON_NAME]" at bounding box center [22, 74] width 26 height 4
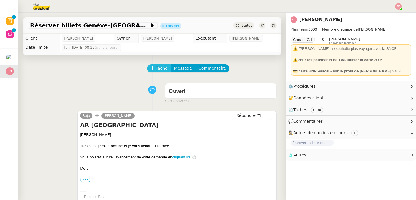
click at [150, 68] on icon at bounding box center [152, 68] width 4 height 4
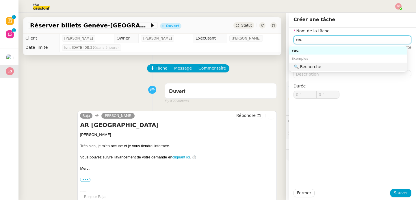
click at [298, 67] on div "🔍 Recherche" at bounding box center [349, 66] width 111 height 5
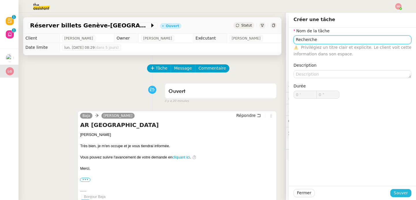
type input "Recherche"
click at [393, 193] on span "Sauver" at bounding box center [400, 193] width 14 height 7
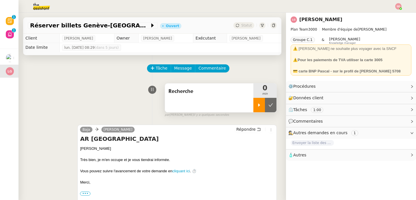
click at [255, 105] on div at bounding box center [259, 105] width 12 height 14
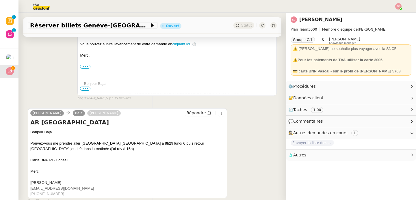
scroll to position [161, 0]
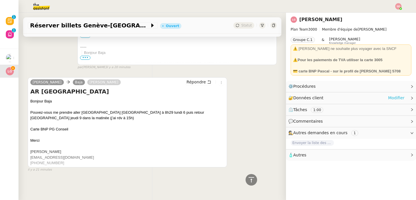
click at [388, 98] on link "Modifier" at bounding box center [396, 98] width 16 height 7
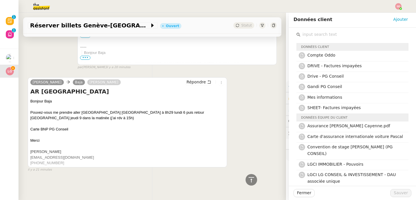
click at [330, 36] on input "text" at bounding box center [354, 35] width 108 height 8
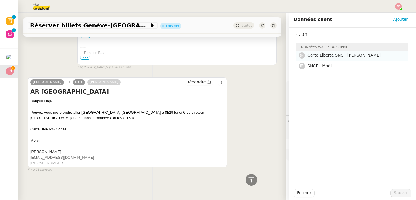
type input "sn"
click at [328, 57] on span "Carte Liberté SNCF [PERSON_NAME]" at bounding box center [343, 55] width 73 height 5
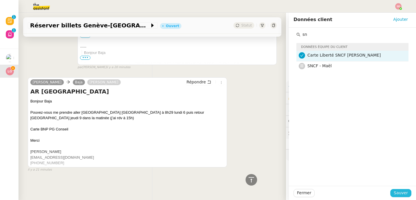
click at [396, 189] on button "Sauver" at bounding box center [400, 193] width 21 height 8
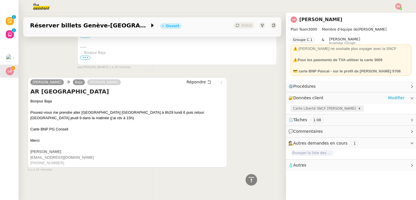
click at [307, 108] on span "Carte Liberté SNCF [PERSON_NAME]" at bounding box center [325, 109] width 65 height 6
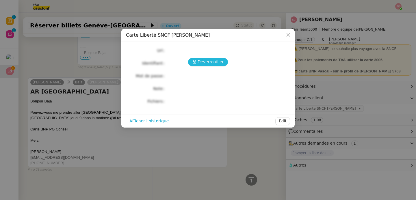
click at [206, 64] on span "Déverrouiller" at bounding box center [210, 62] width 26 height 7
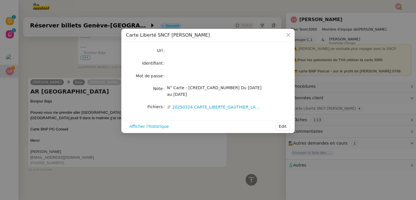
click at [84, 116] on nz-modal-container "Carte Liberté SNCF [PERSON_NAME] Url Identifiant Mot de passe Note N° Carte : […" at bounding box center [208, 100] width 416 height 200
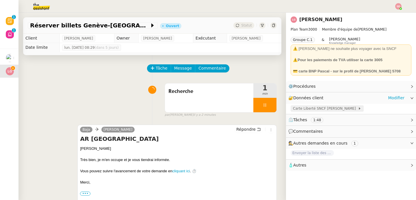
click at [308, 108] on span "Carte Liberté SNCF [PERSON_NAME]" at bounding box center [325, 109] width 65 height 6
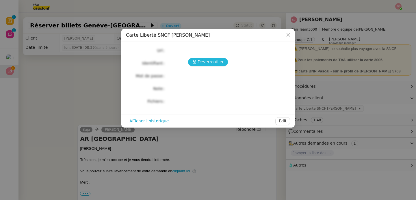
click at [206, 62] on span "Déverrouiller" at bounding box center [210, 62] width 26 height 7
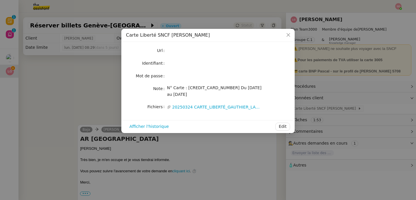
click at [219, 87] on span "N° Carte : [CREDIT_CARD_NUMBER] Du [DATE] au [DATE]" at bounding box center [214, 90] width 94 height 11
copy span "712867809"
click at [108, 82] on nz-modal-container "Carte Liberté SNCF [PERSON_NAME] Url Identifiant Mot de passe Note N° Carte : […" at bounding box center [208, 100] width 416 height 200
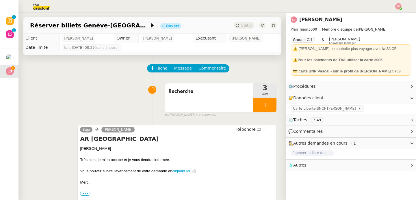
scroll to position [161, 0]
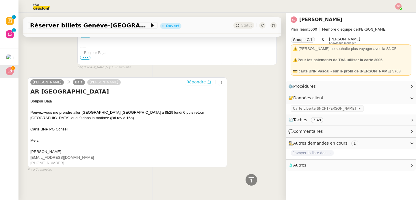
click at [188, 81] on span "Répondre" at bounding box center [195, 82] width 19 height 6
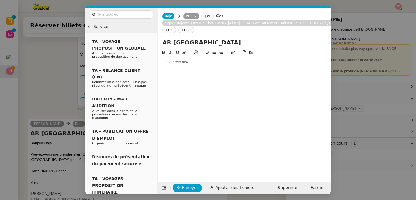
scroll to position [205, 0]
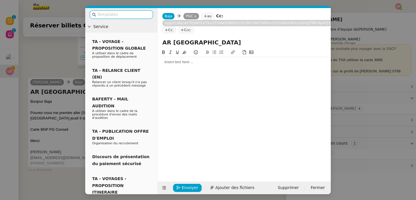
click at [184, 64] on div at bounding box center [244, 61] width 168 height 5
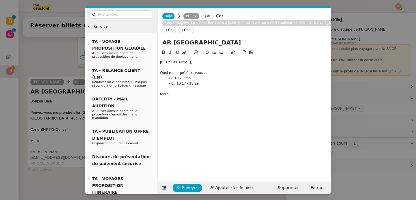
scroll to position [252, 0]
click at [188, 187] on span "Envoyer" at bounding box center [190, 187] width 16 height 7
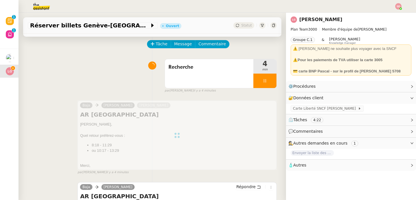
scroll to position [0, 0]
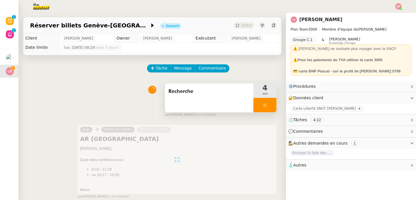
click at [265, 106] on div at bounding box center [264, 105] width 23 height 14
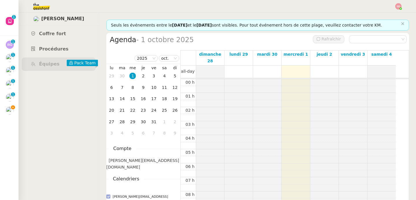
scroll to position [85, 0]
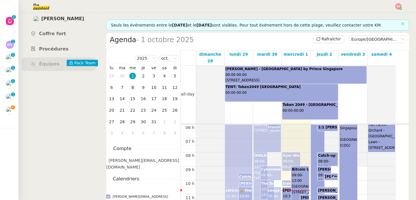
click at [133, 89] on div "8" at bounding box center [132, 87] width 6 height 6
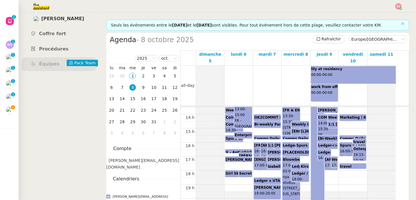
scroll to position [197, 0]
